Goal: Complete application form: Complete application form

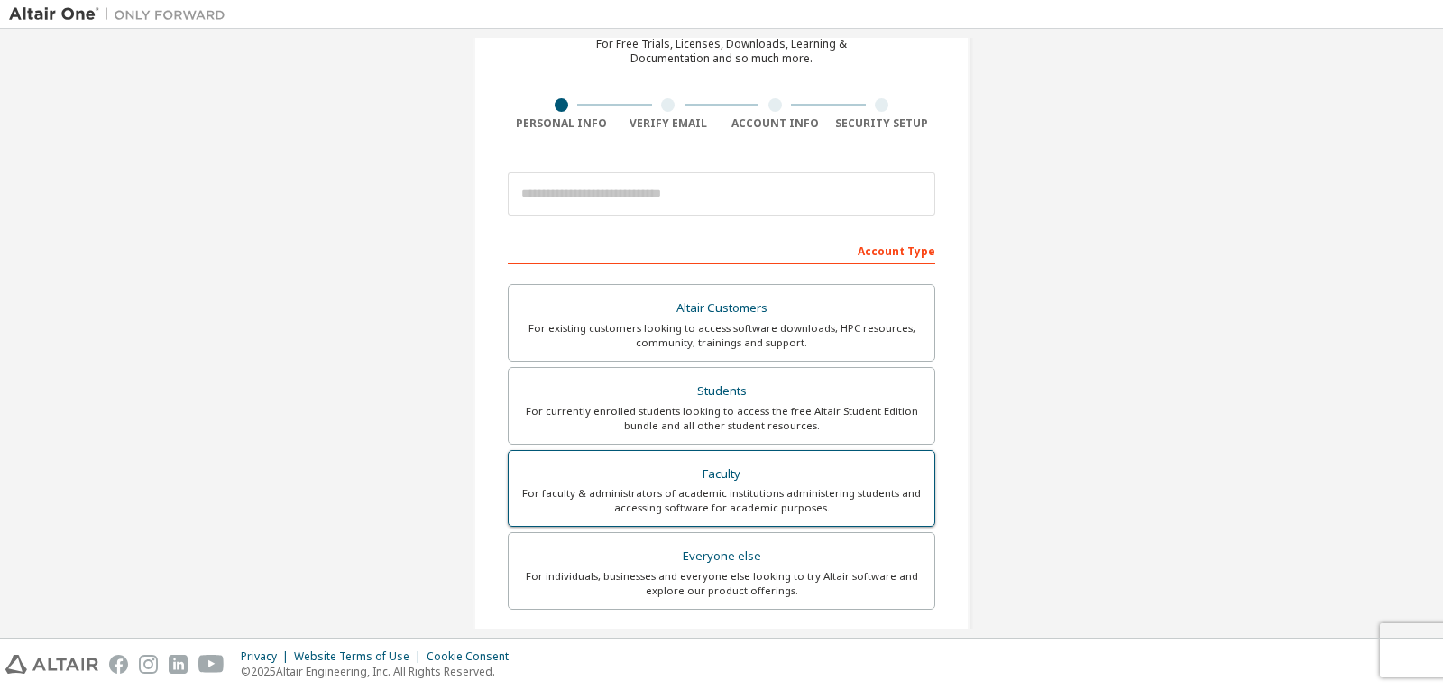
scroll to position [90, 0]
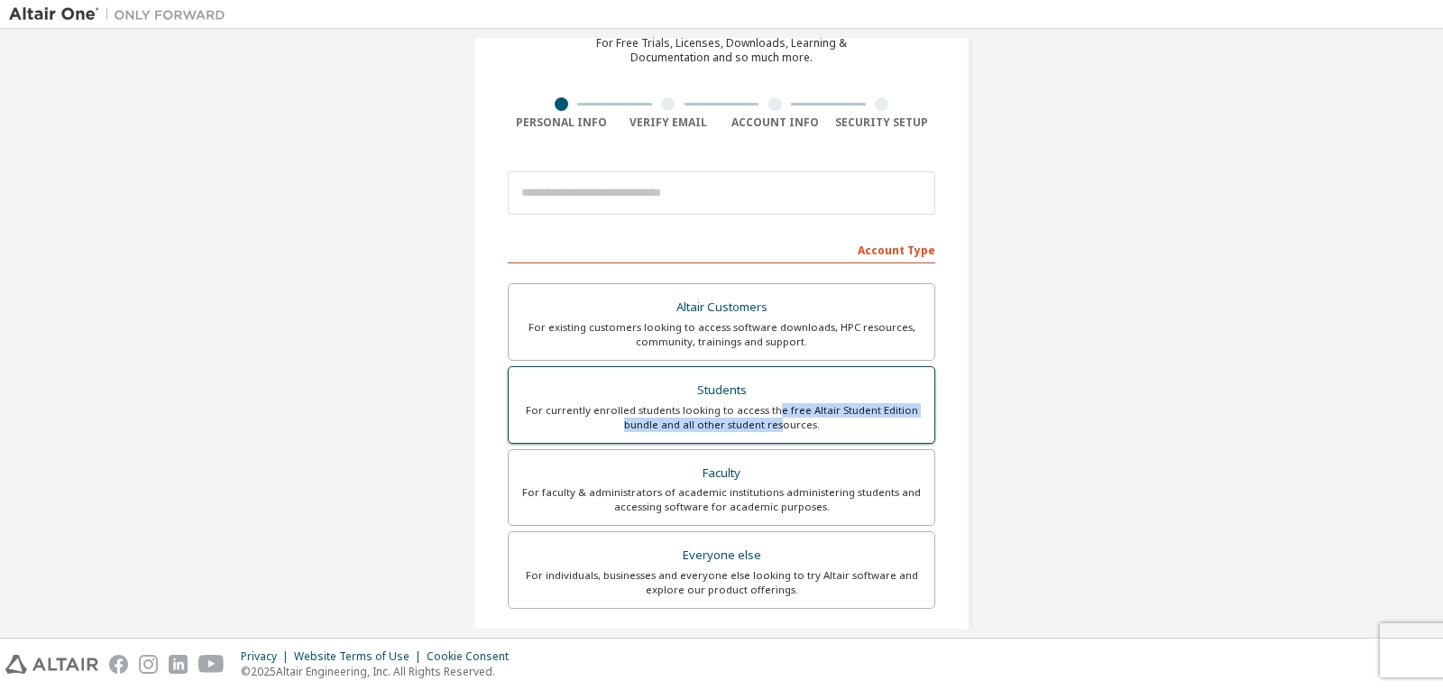
click at [775, 417] on div "For currently enrolled students looking to access the free Altair Student Editi…" at bounding box center [721, 417] width 404 height 29
click at [878, 384] on div "Students" at bounding box center [721, 390] width 404 height 25
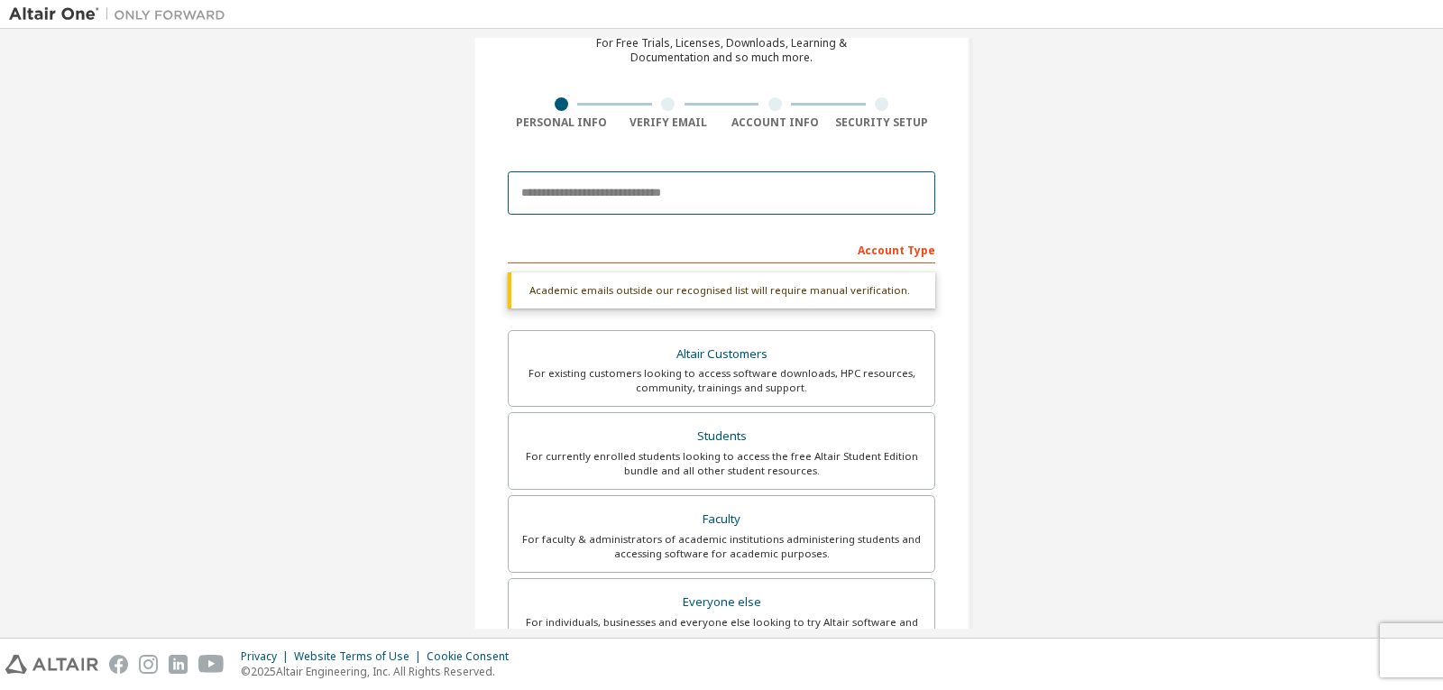
click at [729, 197] on input "email" at bounding box center [721, 192] width 427 height 43
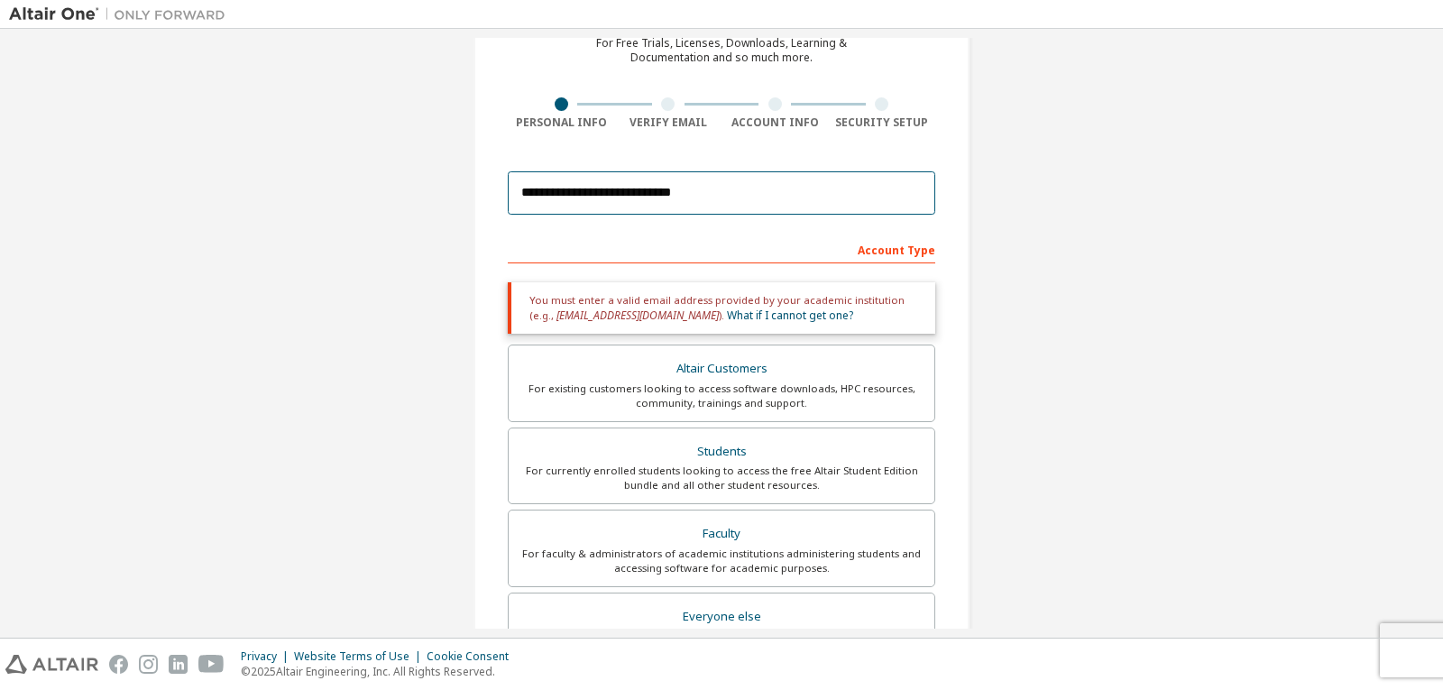
click at [751, 204] on input "**********" at bounding box center [721, 192] width 427 height 43
type input "**********"
drag, startPoint x: 736, startPoint y: 197, endPoint x: 354, endPoint y: 162, distance: 382.9
click at [354, 162] on div "**********" at bounding box center [721, 456] width 1425 height 1016
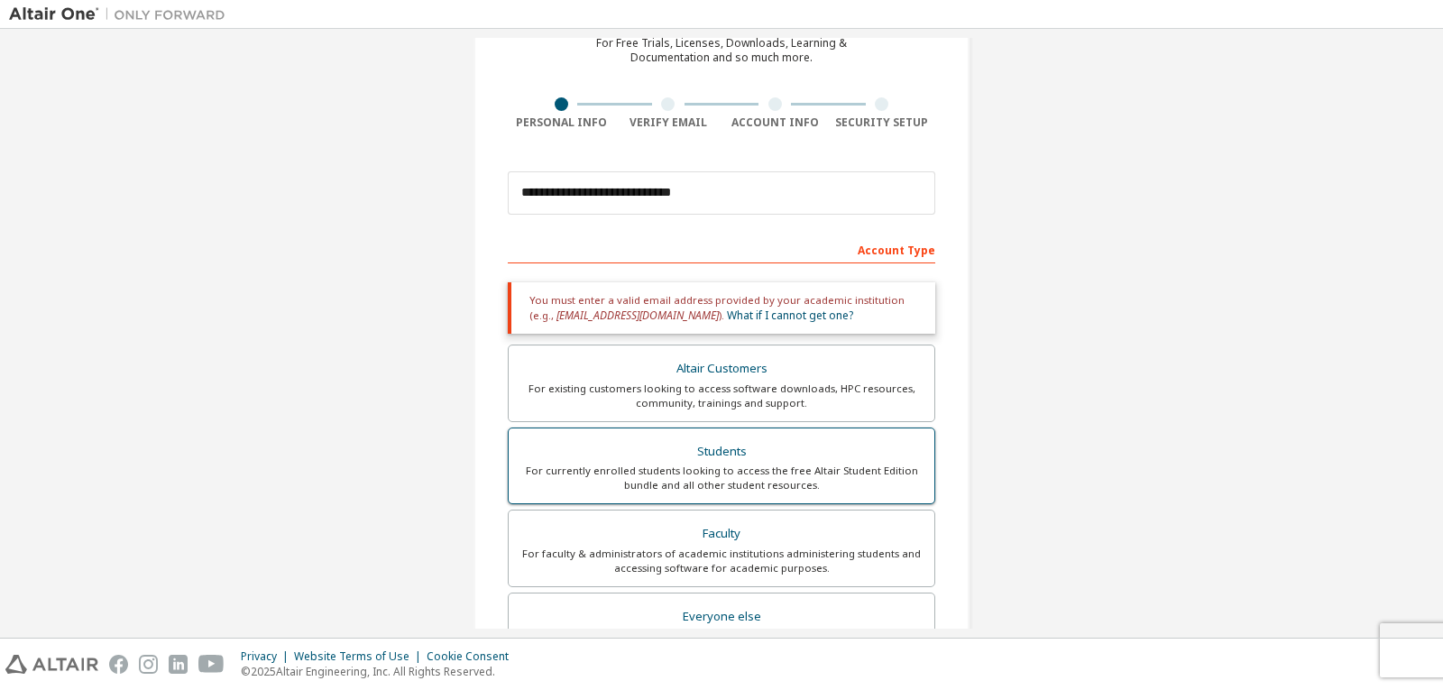
click at [723, 463] on div "Students" at bounding box center [721, 451] width 404 height 25
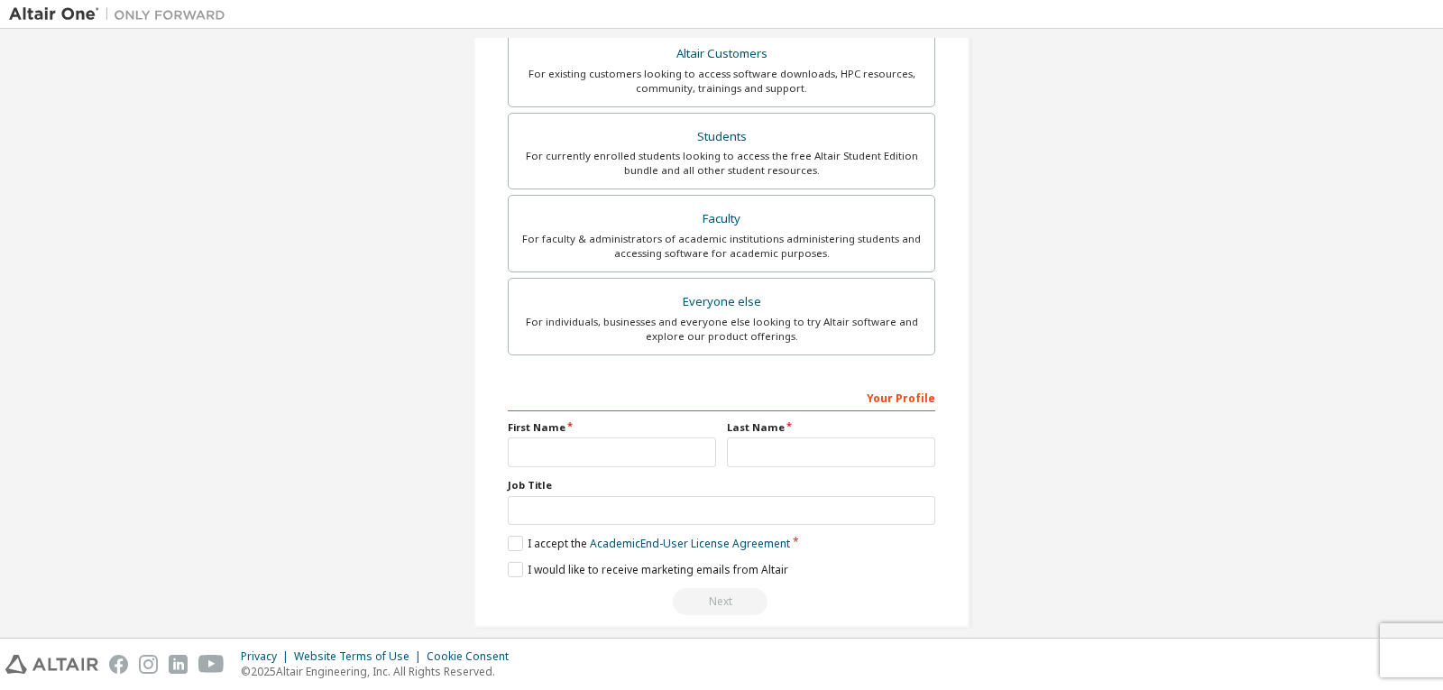
scroll to position [426, 0]
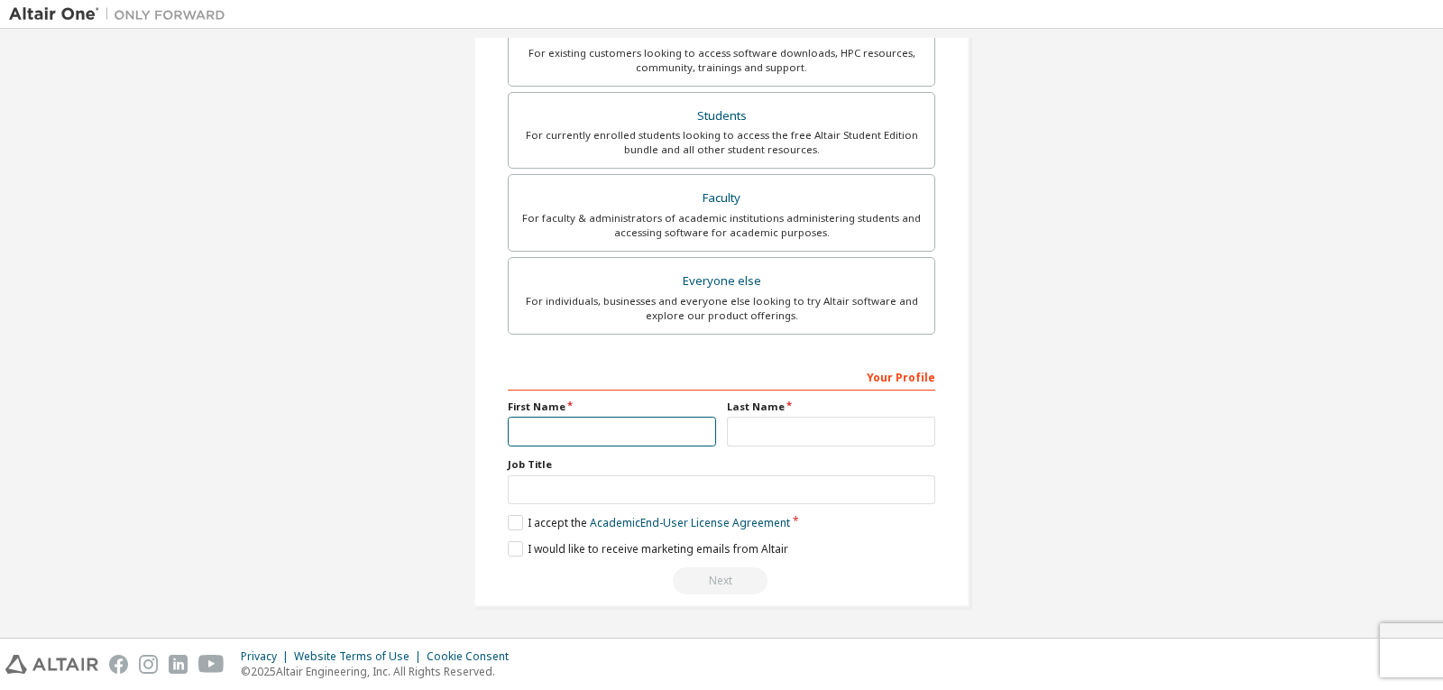
click at [566, 422] on input "text" at bounding box center [612, 432] width 208 height 30
type input "*"
type input "**********"
click at [777, 422] on input "text" at bounding box center [831, 432] width 208 height 30
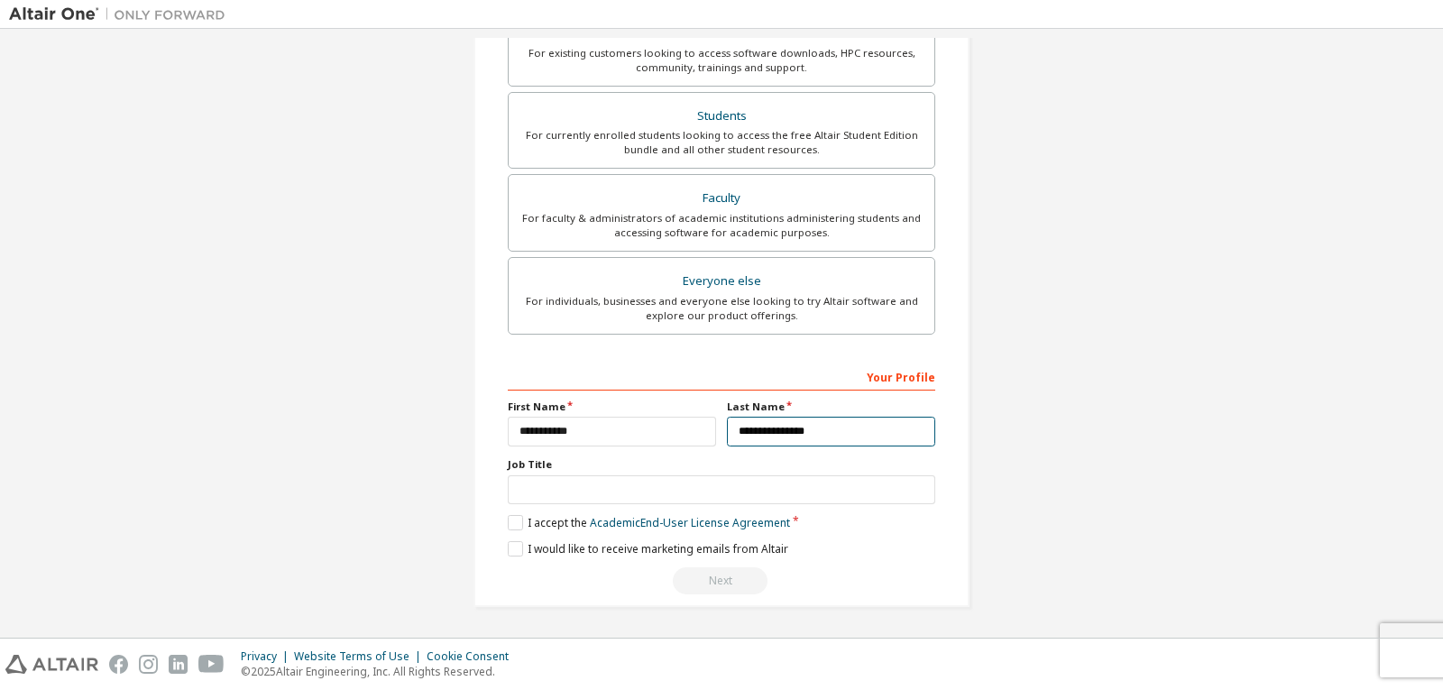
type input "**********"
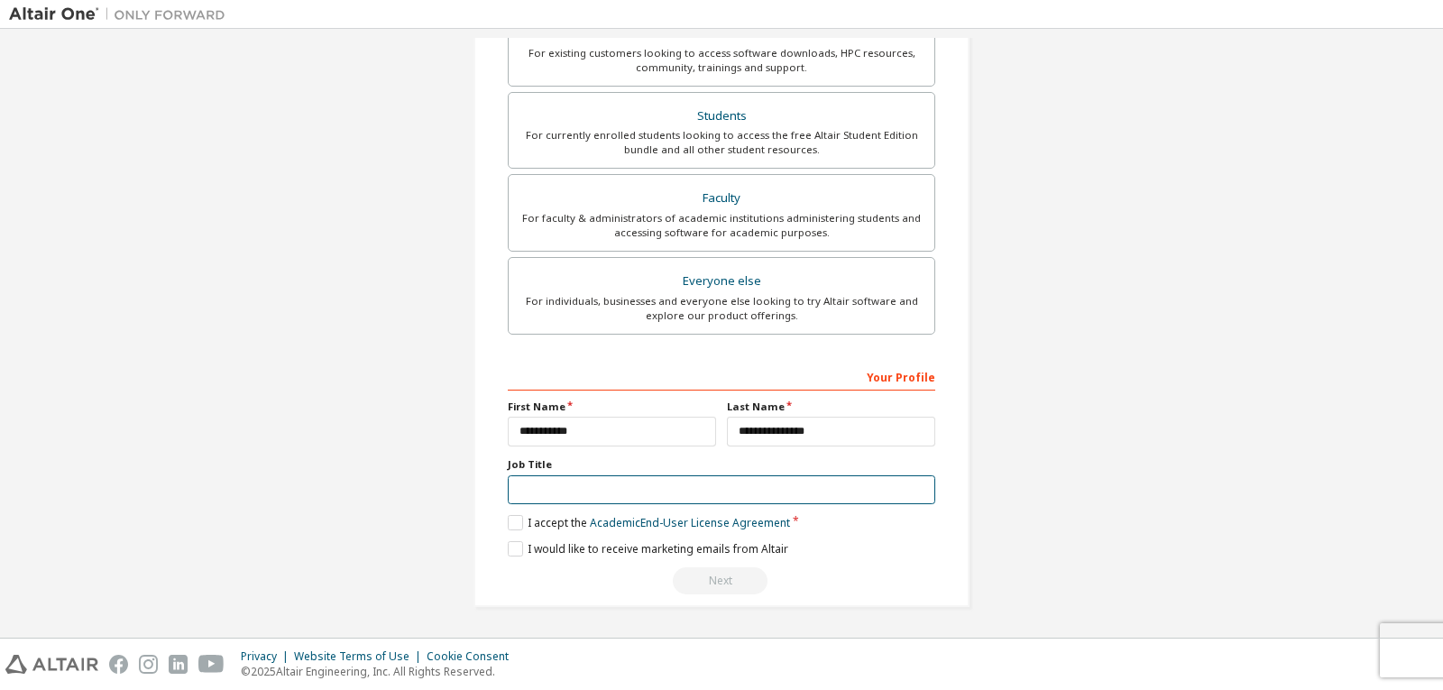
click at [701, 498] on input "text" at bounding box center [721, 490] width 427 height 30
click at [511, 524] on label "I accept the Academic End-User License Agreement" at bounding box center [649, 522] width 282 height 15
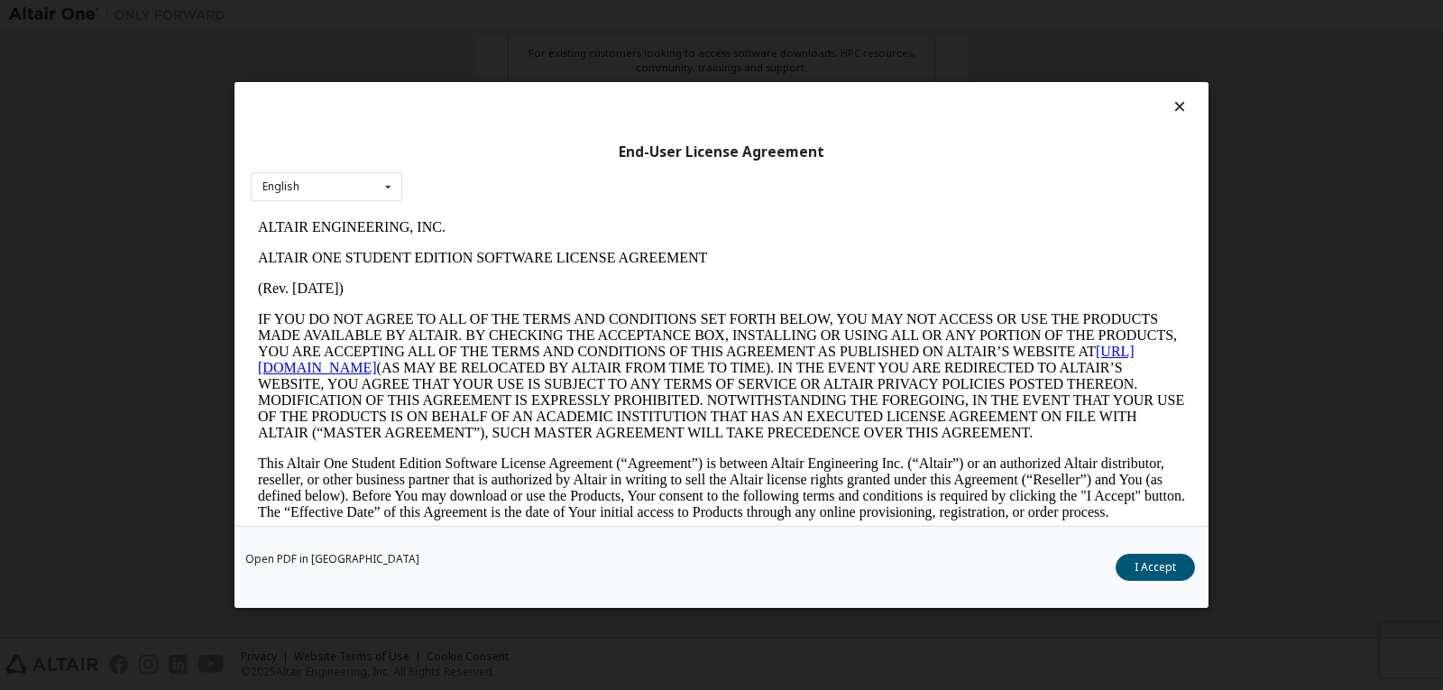
scroll to position [0, 0]
click at [1147, 570] on button "I Accept" at bounding box center [1154, 567] width 79 height 27
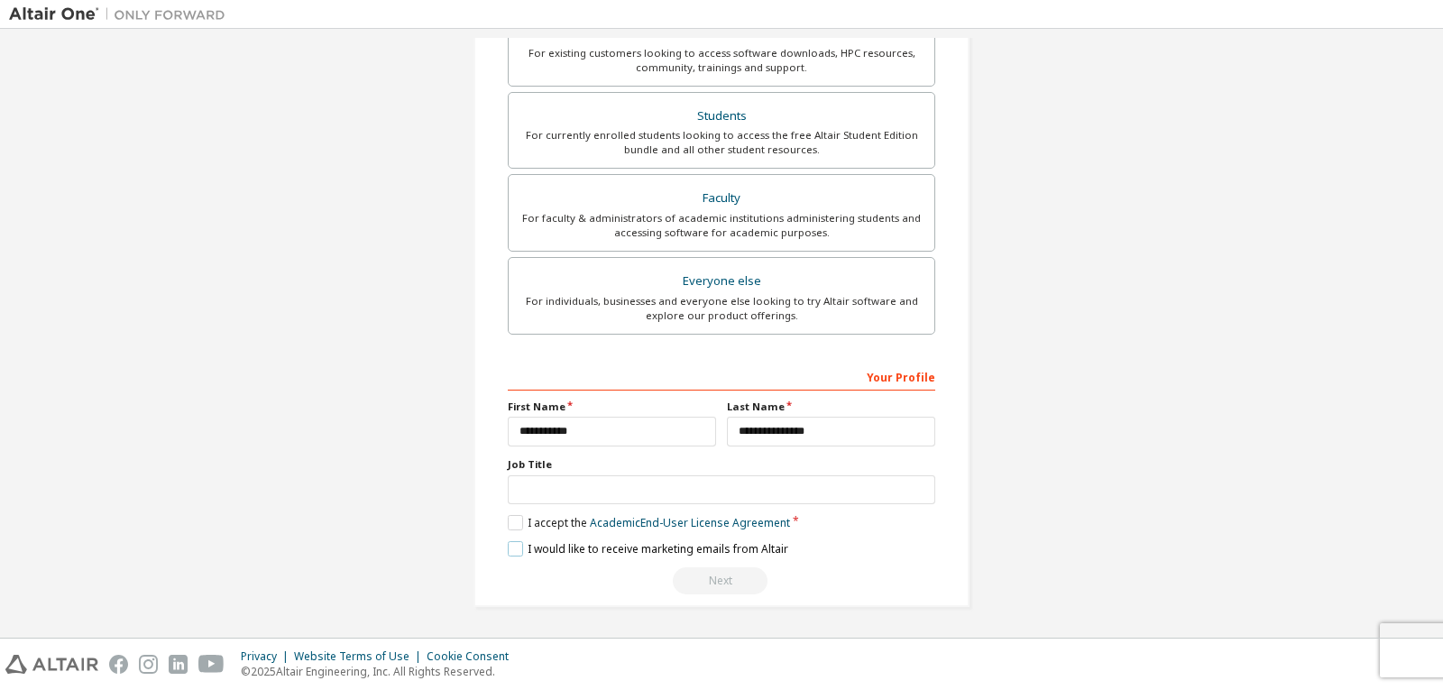
click at [511, 546] on label "I would like to receive marketing emails from Altair" at bounding box center [648, 548] width 280 height 15
click at [509, 547] on label "I would like to receive marketing emails from Altair" at bounding box center [648, 548] width 280 height 15
click at [573, 492] on input "text" at bounding box center [721, 490] width 427 height 30
click at [712, 581] on div "Next" at bounding box center [721, 580] width 427 height 27
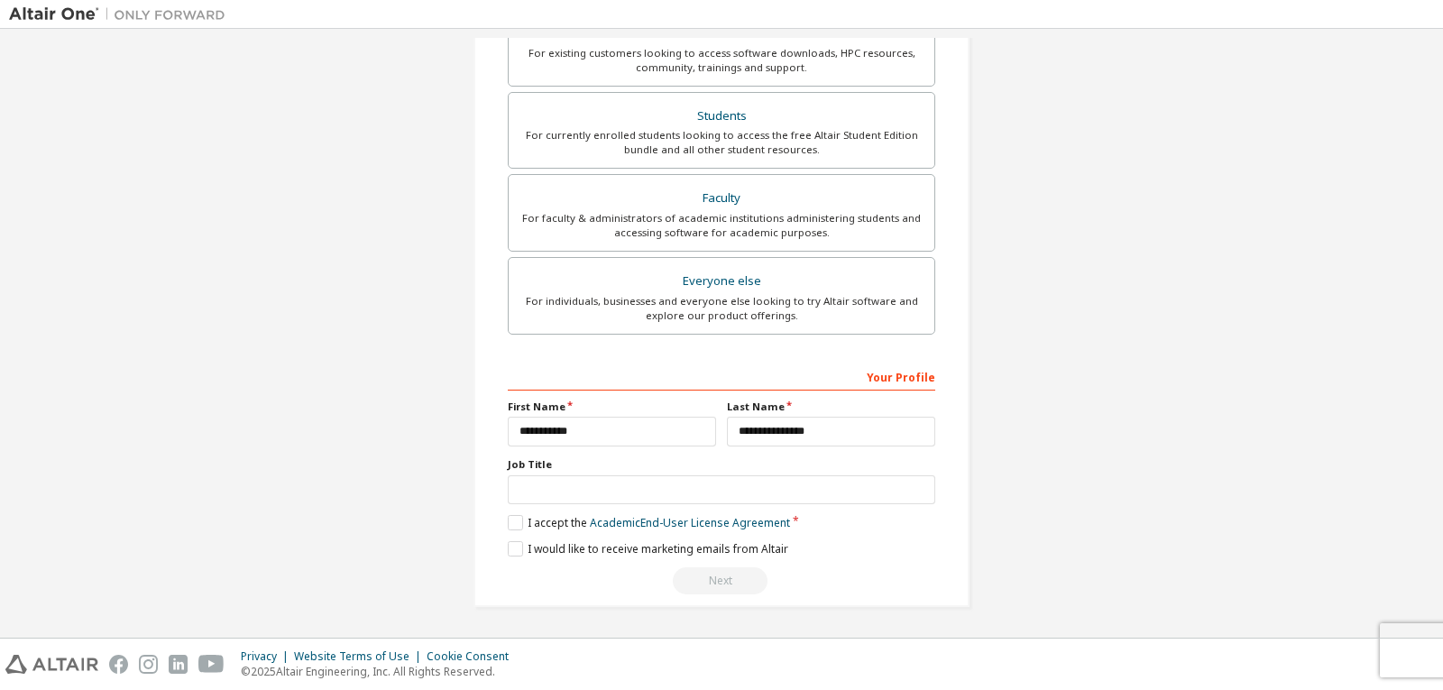
click at [712, 581] on div "Next" at bounding box center [721, 580] width 427 height 27
click at [713, 580] on div "Next" at bounding box center [721, 580] width 427 height 27
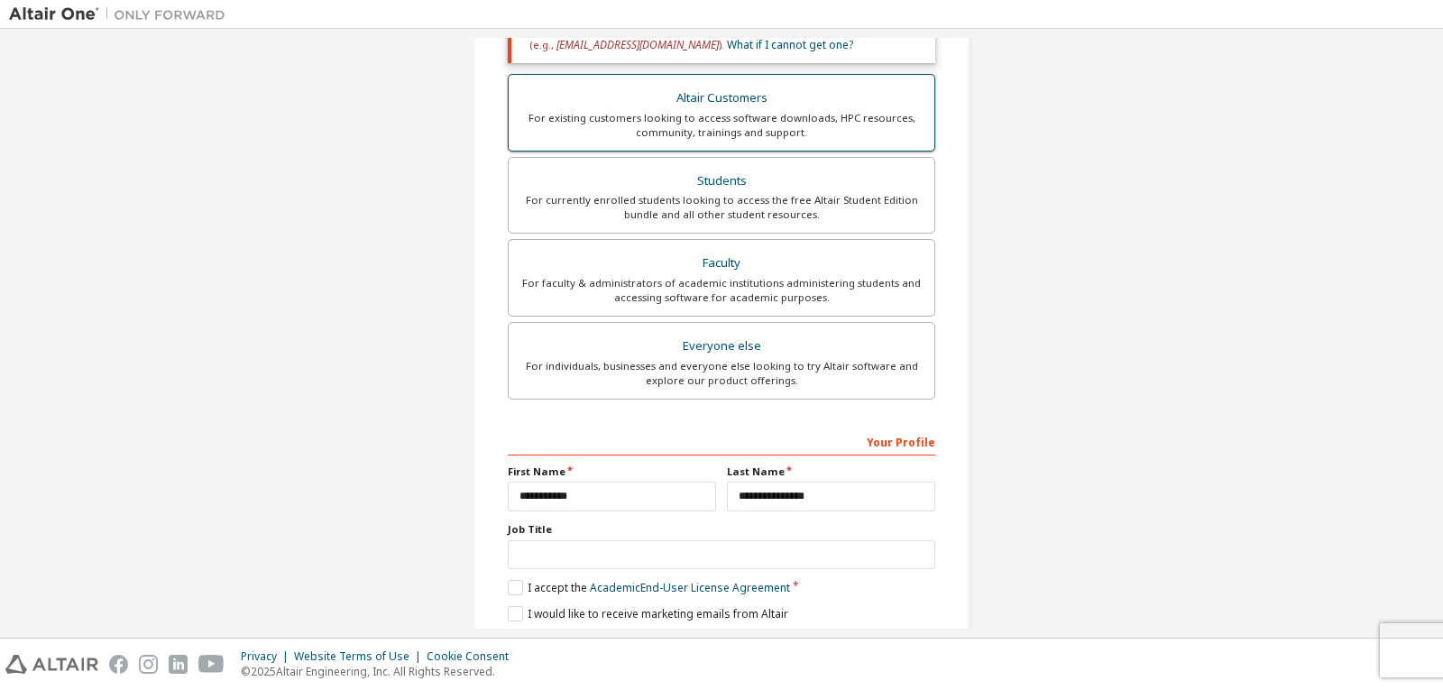
click at [720, 114] on div "For existing customers looking to access software downloads, HPC resources, com…" at bounding box center [721, 125] width 404 height 29
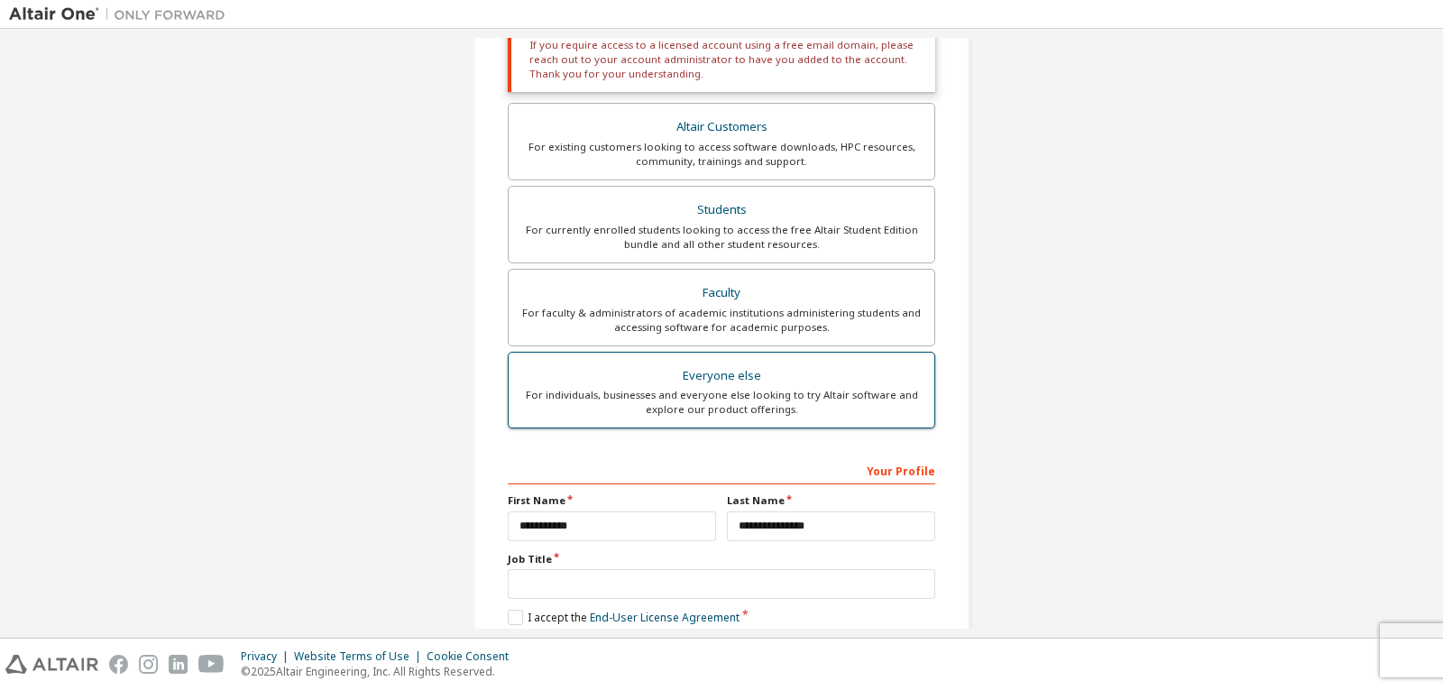
click at [738, 389] on div "For individuals, businesses and everyone else looking to try Altair software an…" at bounding box center [721, 402] width 404 height 29
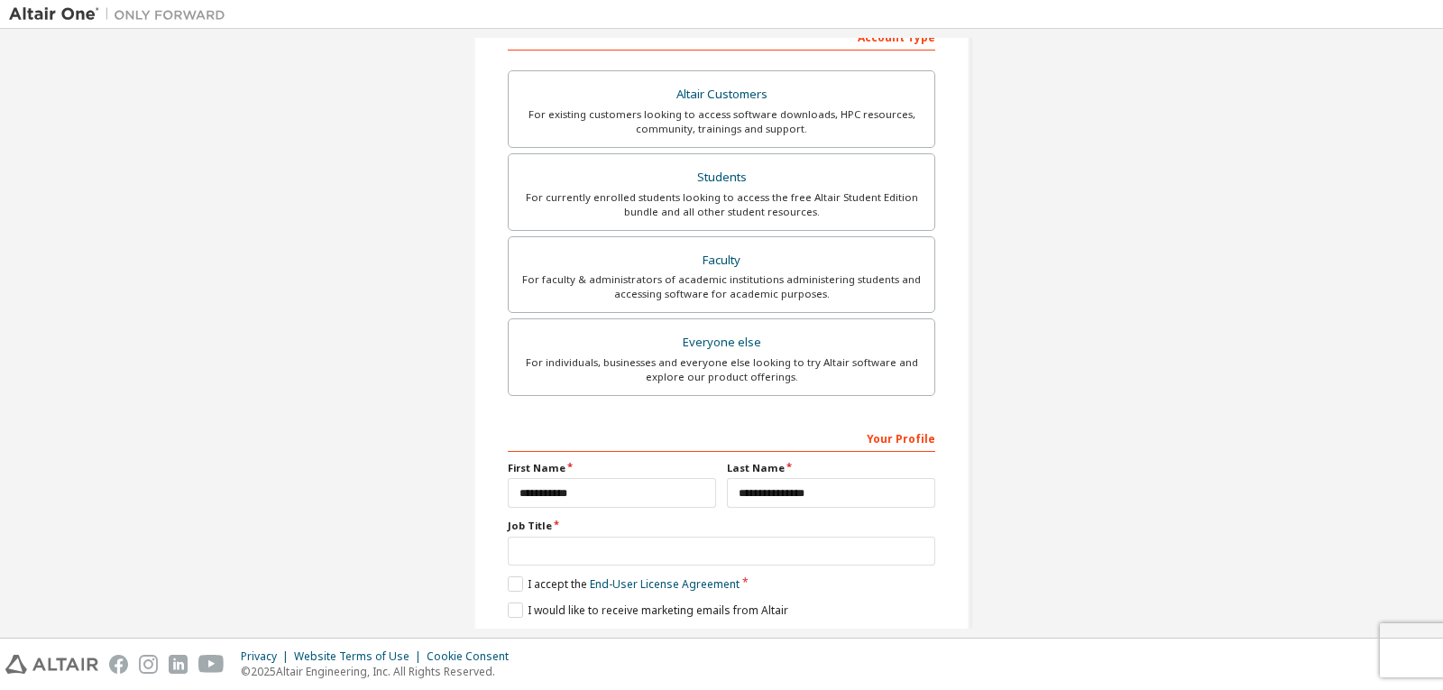
scroll to position [364, 0]
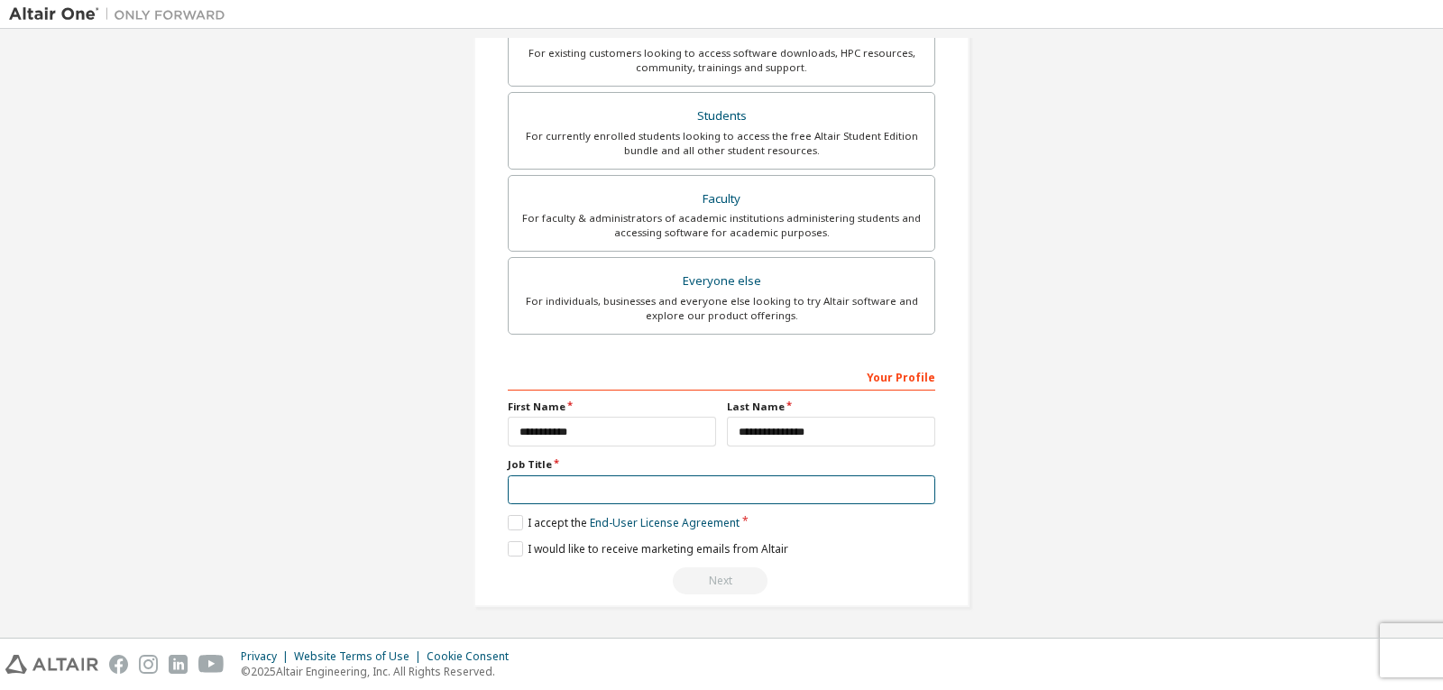
click at [684, 498] on input "text" at bounding box center [721, 490] width 427 height 30
click at [517, 522] on label "I accept the End-User License Agreement" at bounding box center [624, 522] width 232 height 15
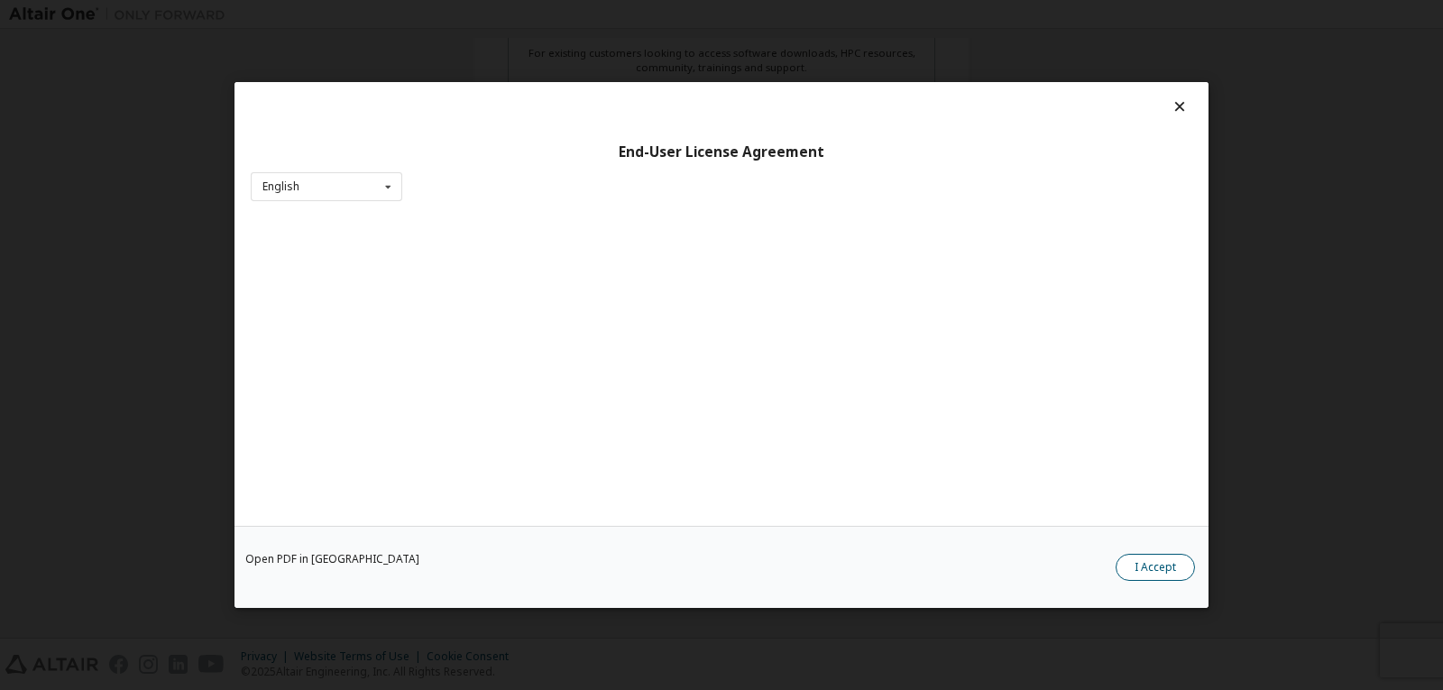
click at [1166, 569] on button "I Accept" at bounding box center [1154, 567] width 79 height 27
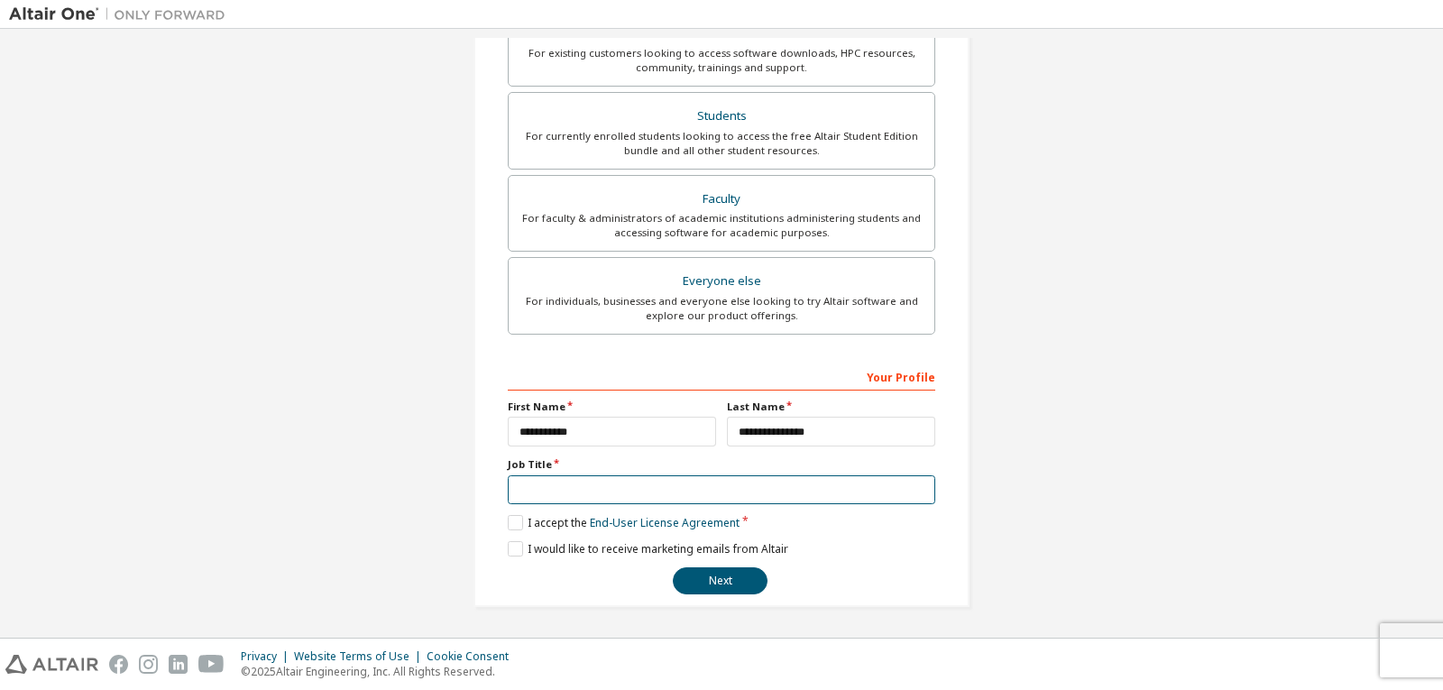
click at [545, 490] on input "text" at bounding box center [721, 490] width 427 height 30
click at [629, 486] on input "text" at bounding box center [721, 490] width 427 height 30
type input "*******"
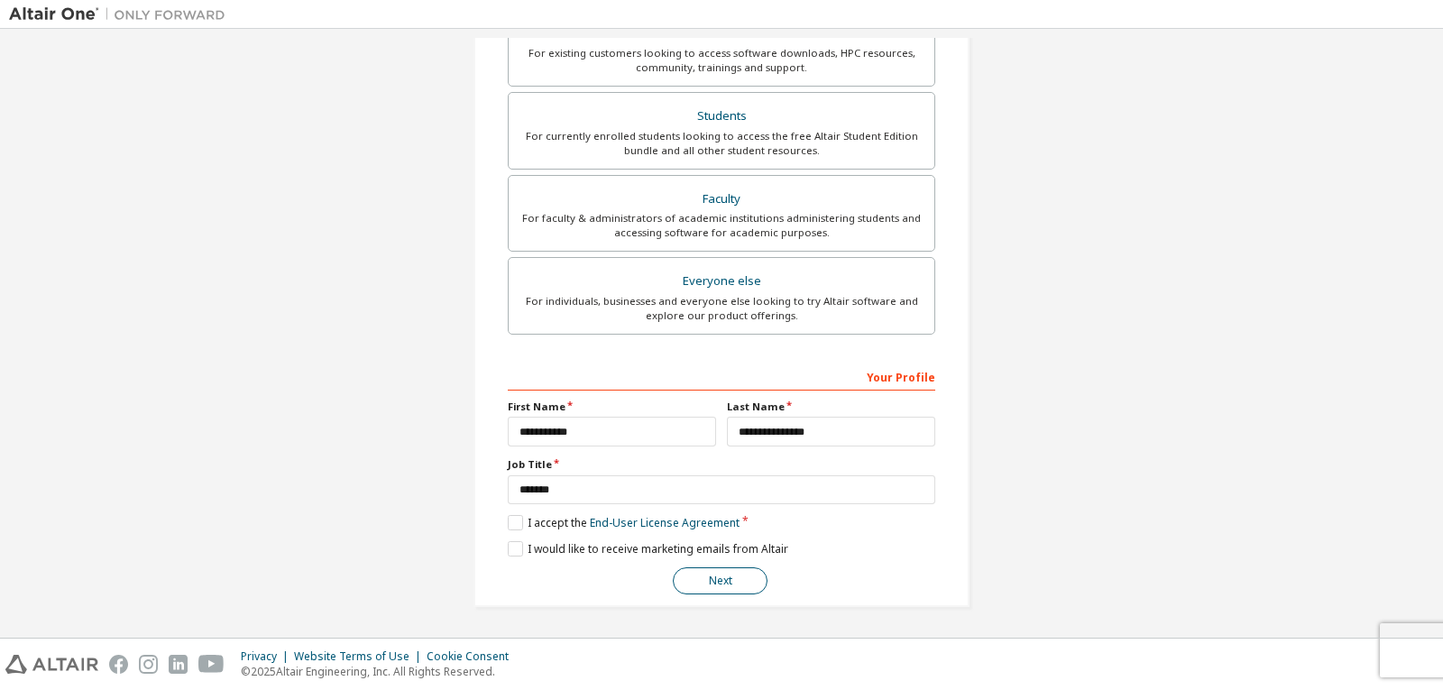
click at [694, 580] on button "Next" at bounding box center [720, 580] width 95 height 27
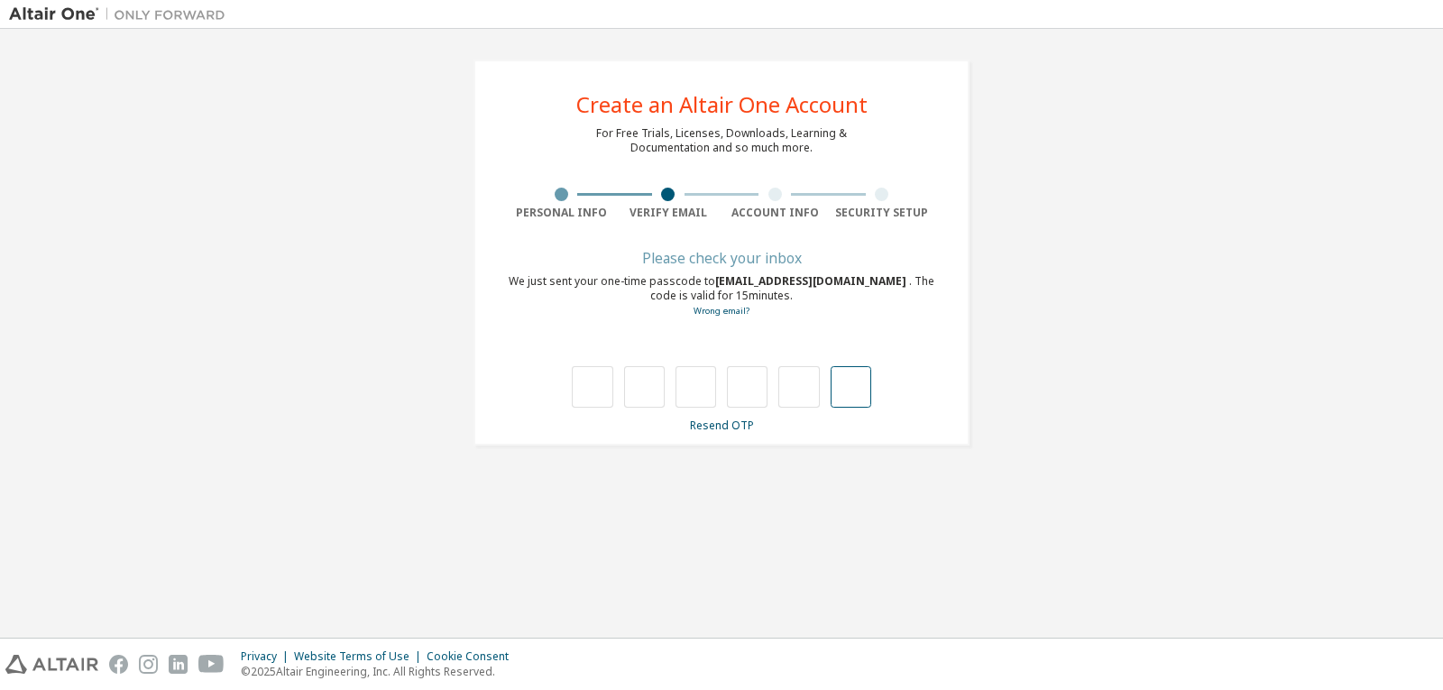
type input "*"
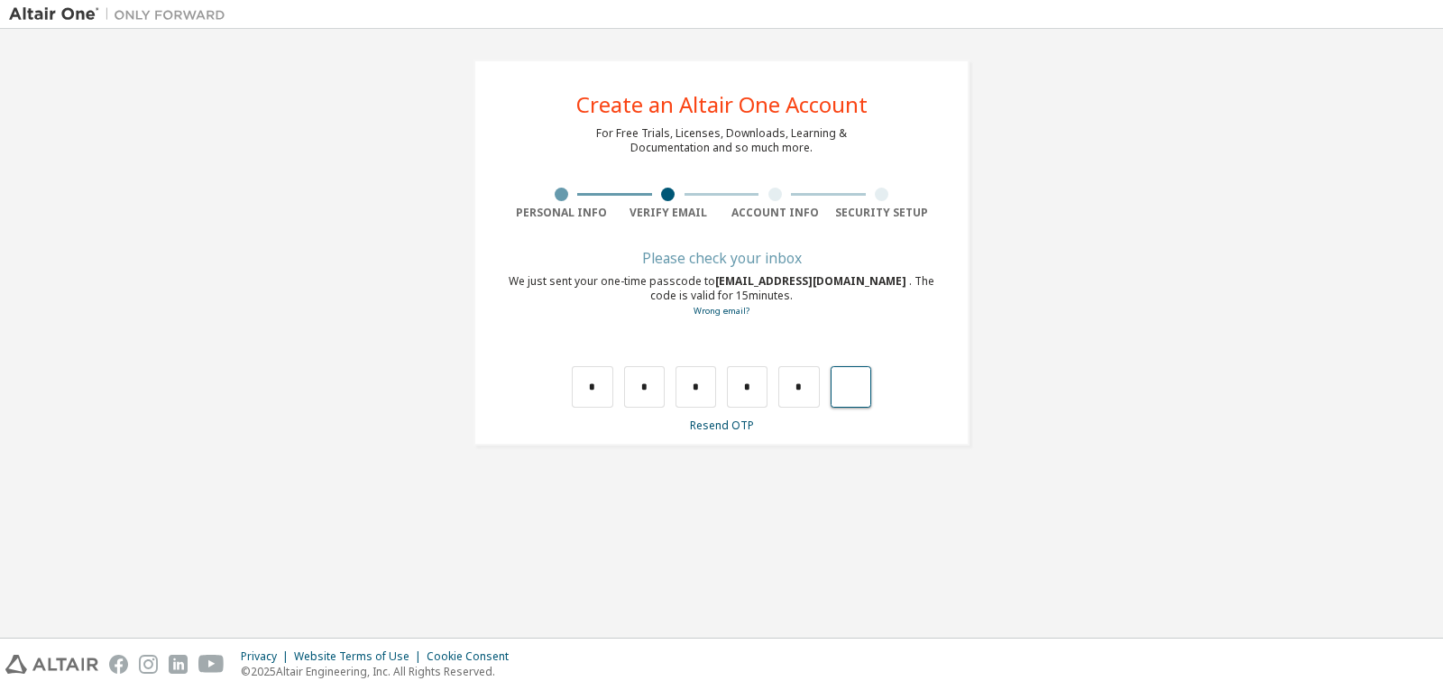
type input "*"
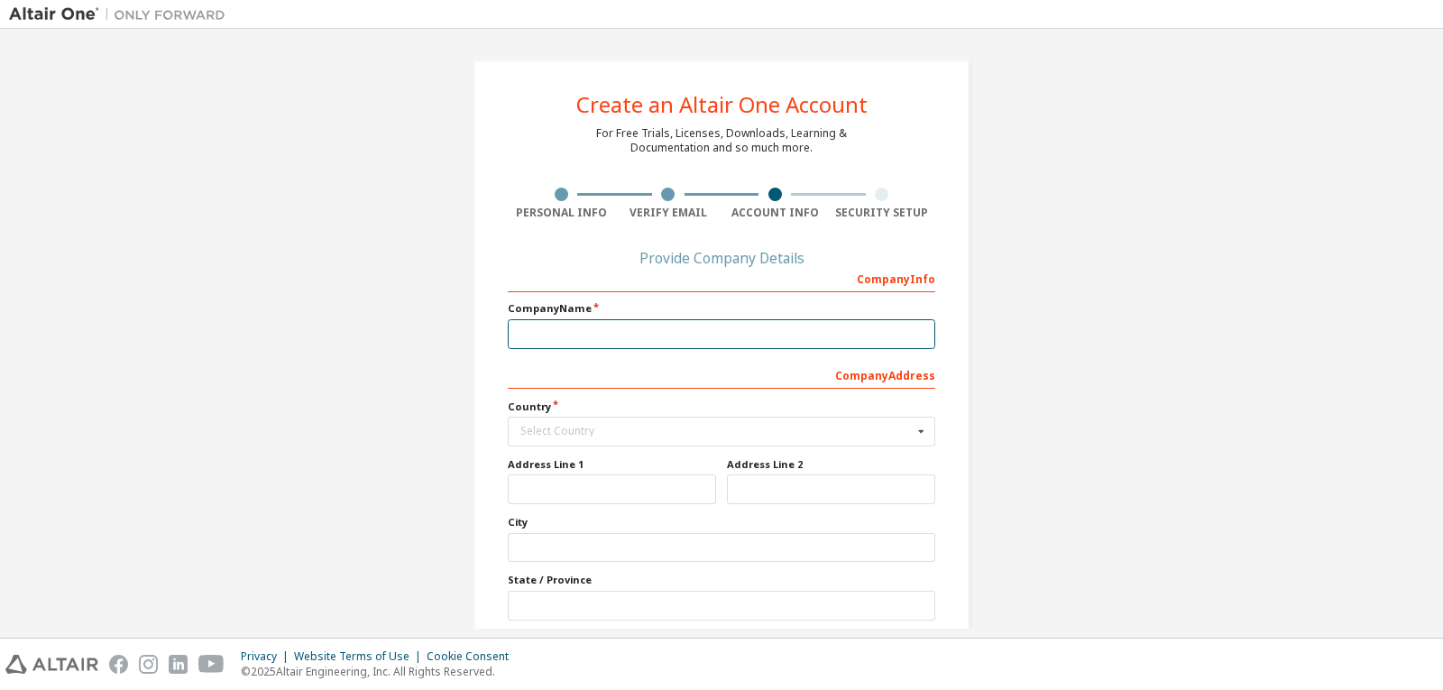
click at [735, 335] on input "text" at bounding box center [721, 334] width 427 height 30
type input "**********"
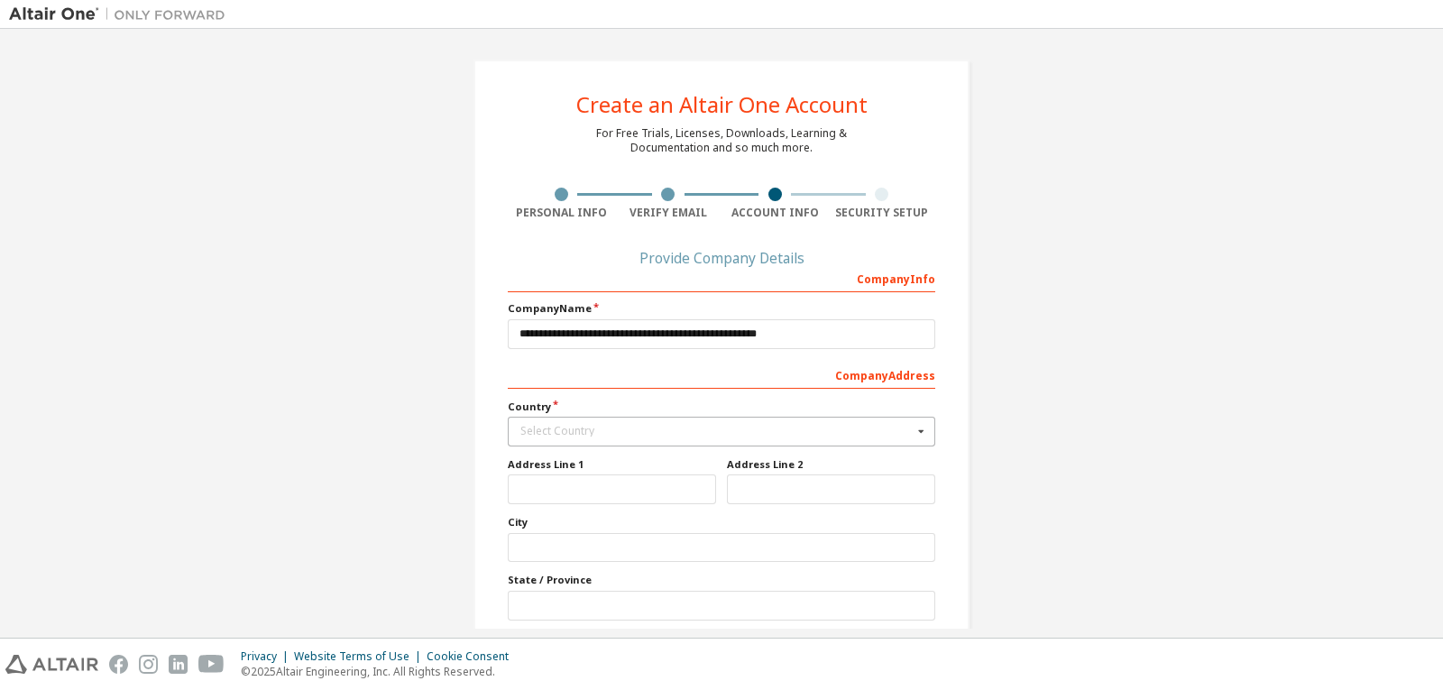
click at [686, 435] on div "Select Country" at bounding box center [716, 431] width 392 height 11
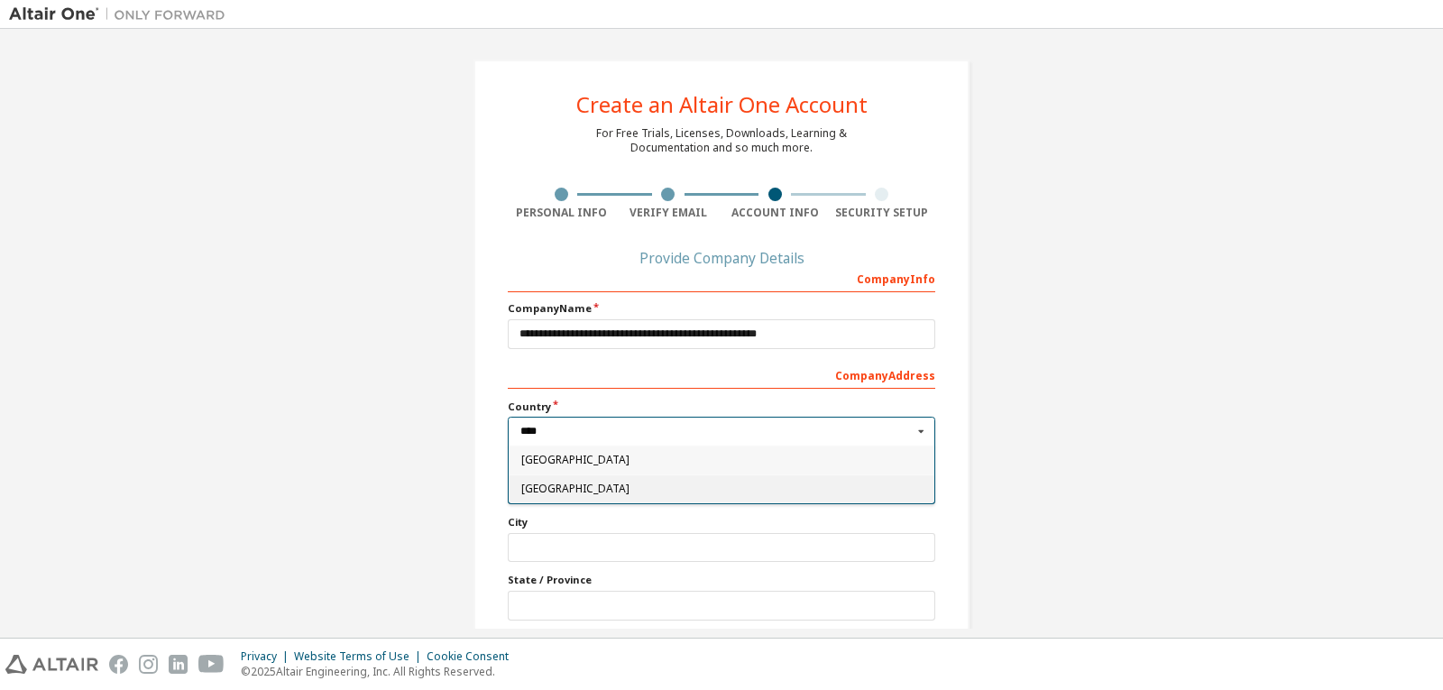
type input "****"
click at [601, 483] on span "[GEOGRAPHIC_DATA]" at bounding box center [721, 488] width 401 height 11
type input "***"
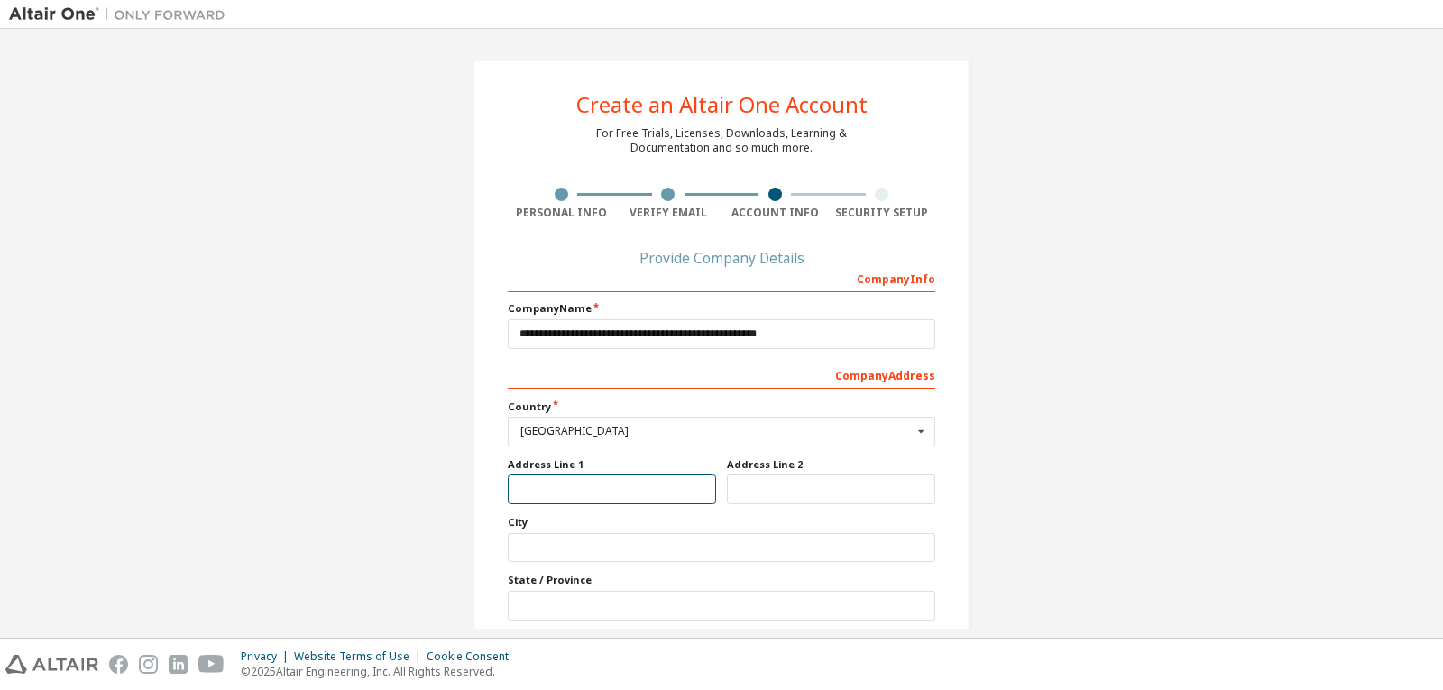
click at [599, 500] on input "text" at bounding box center [612, 489] width 208 height 30
click at [575, 487] on input "text" at bounding box center [612, 489] width 208 height 30
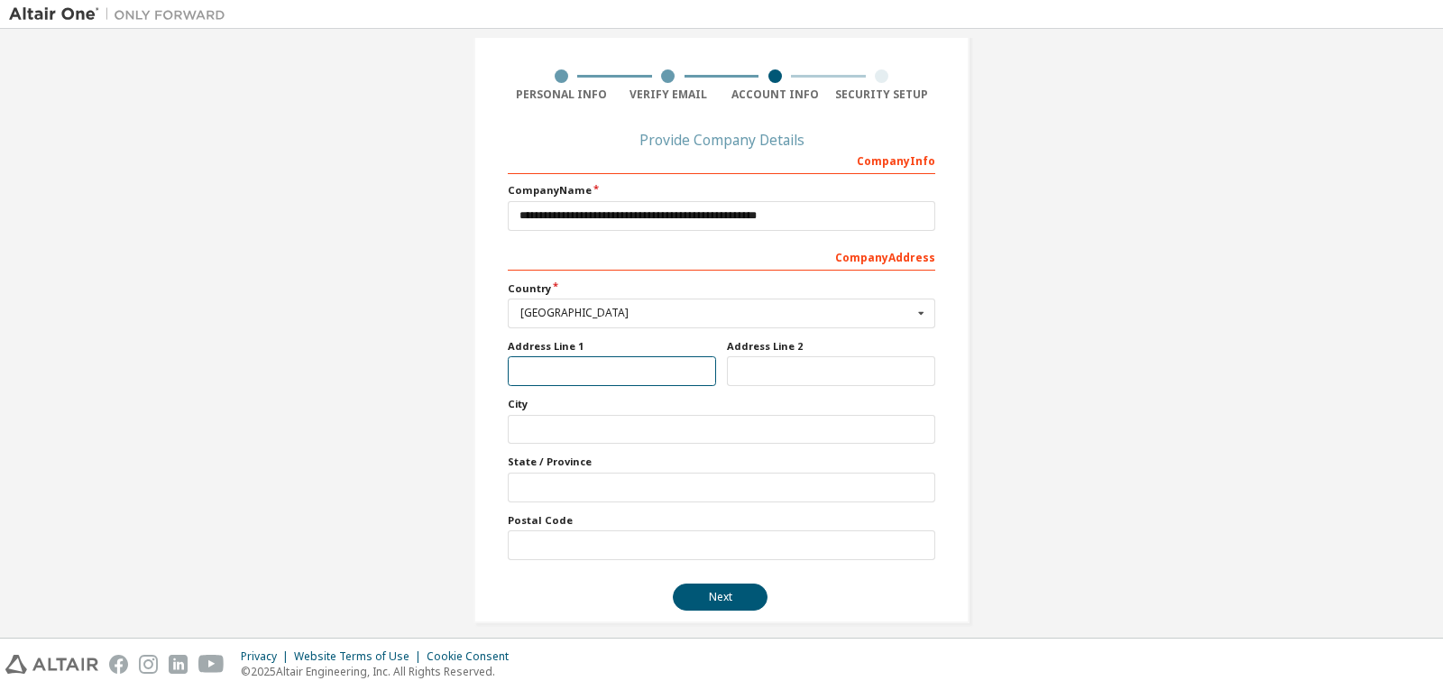
scroll to position [134, 0]
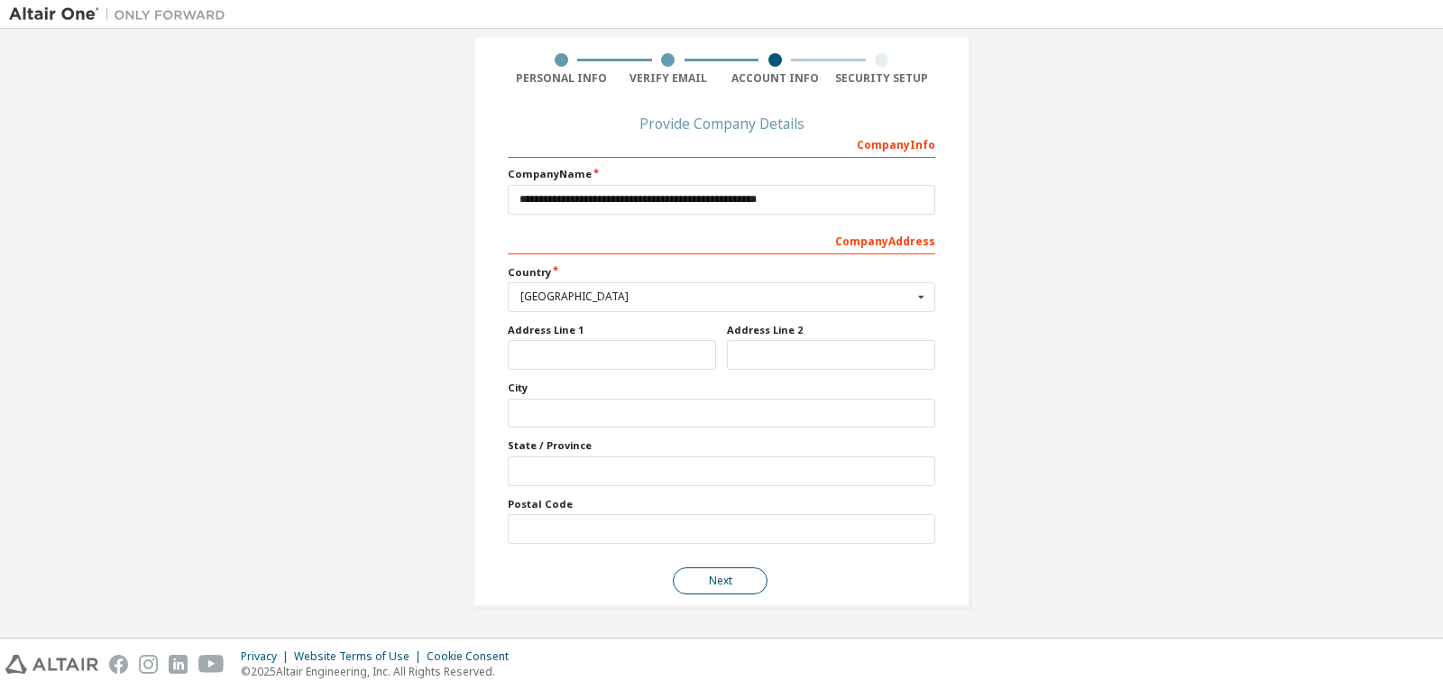
click at [734, 572] on button "Next" at bounding box center [720, 580] width 95 height 27
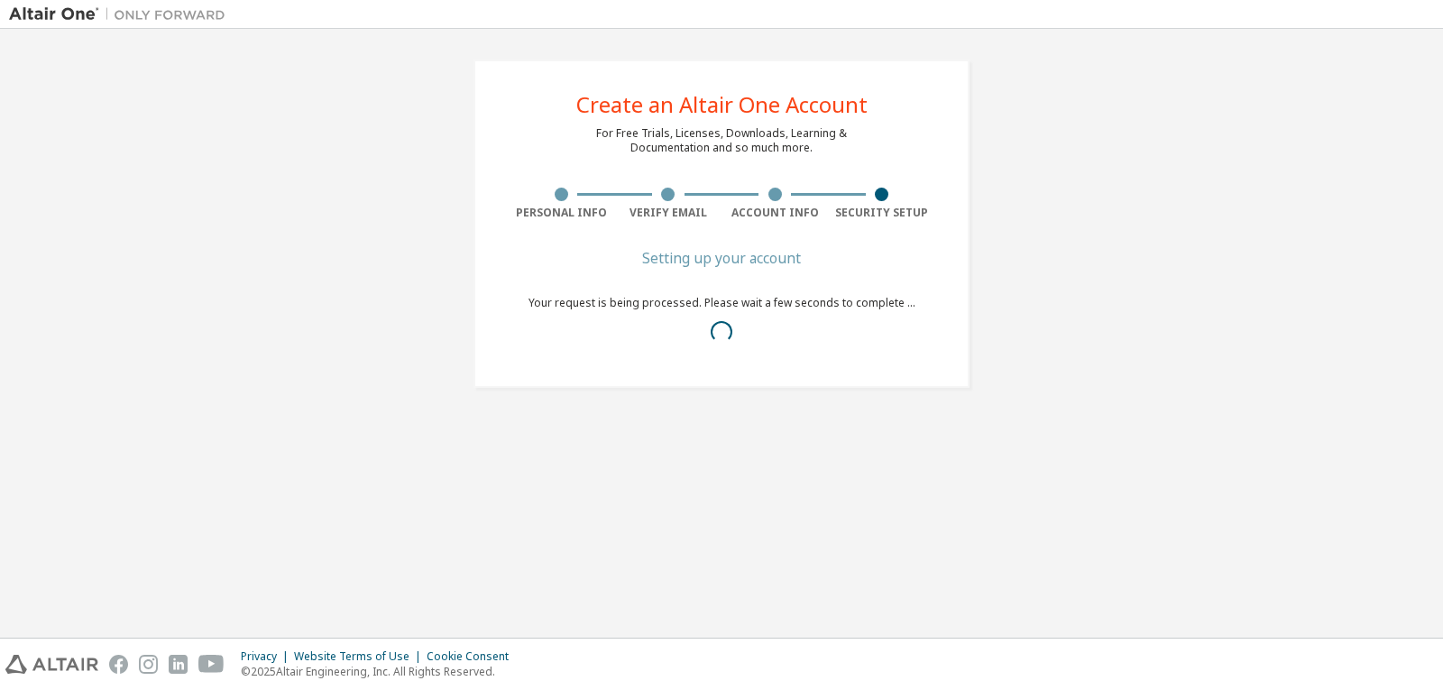
scroll to position [0, 0]
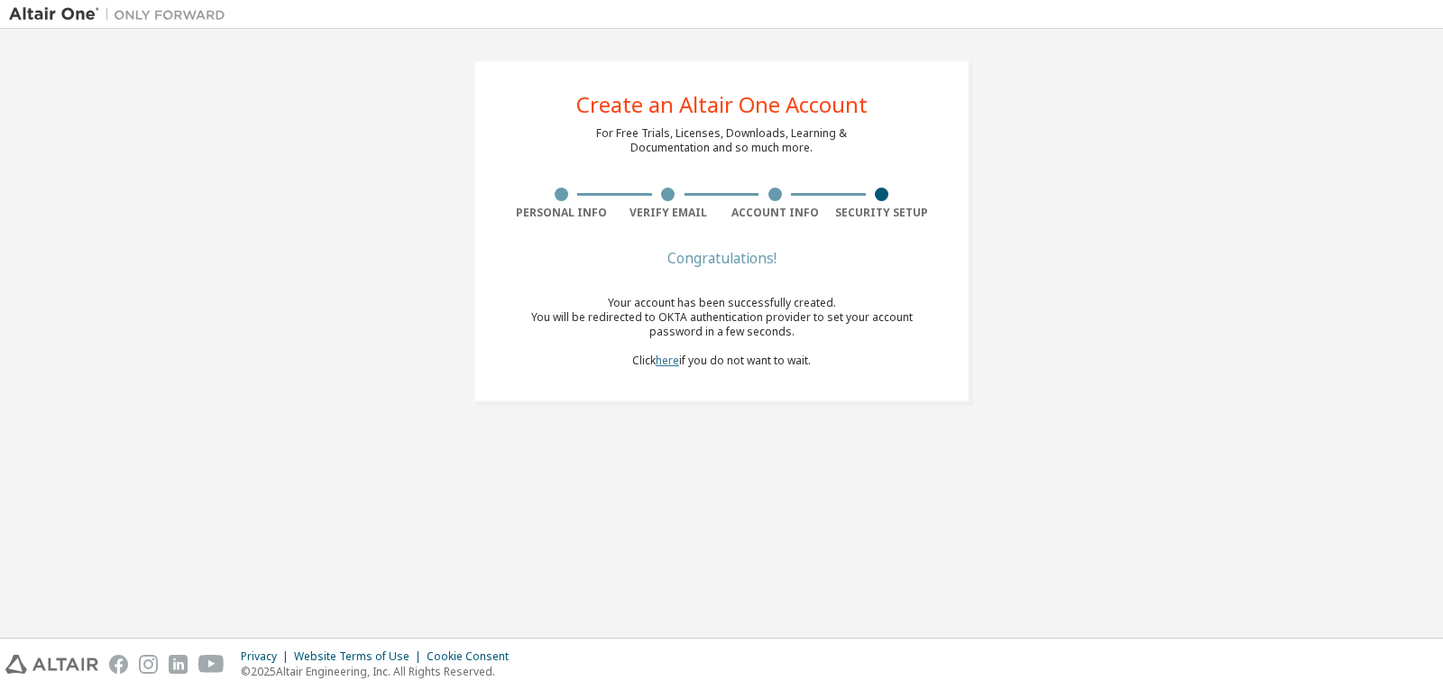
click at [665, 360] on link "here" at bounding box center [666, 360] width 23 height 15
